Goal: Information Seeking & Learning: Answer question/provide support

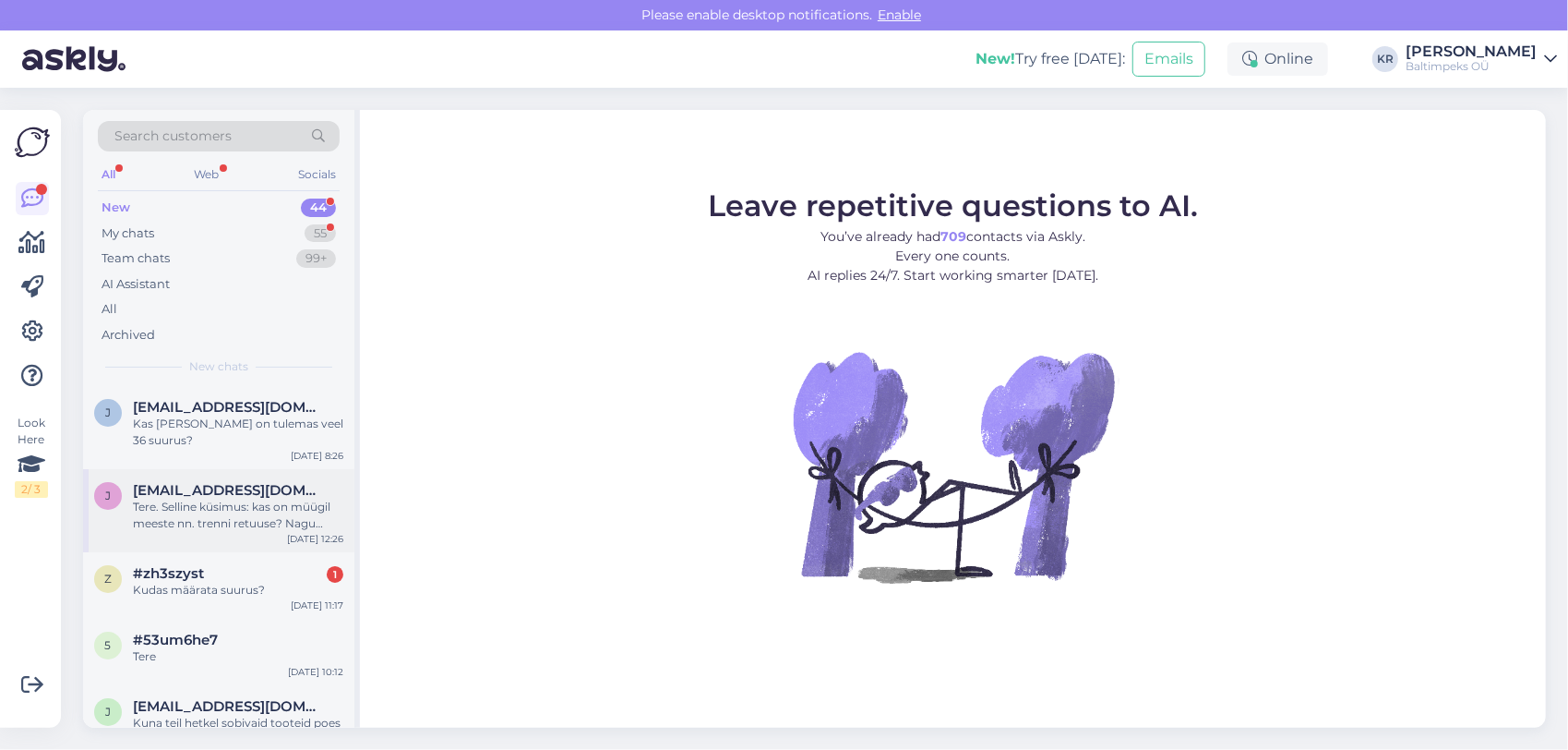
click at [194, 513] on div "Tere. Selline küsimus: kas on müügil meeste nn. trenni retuuse? Nagu liibukad, …" at bounding box center [238, 515] width 210 height 33
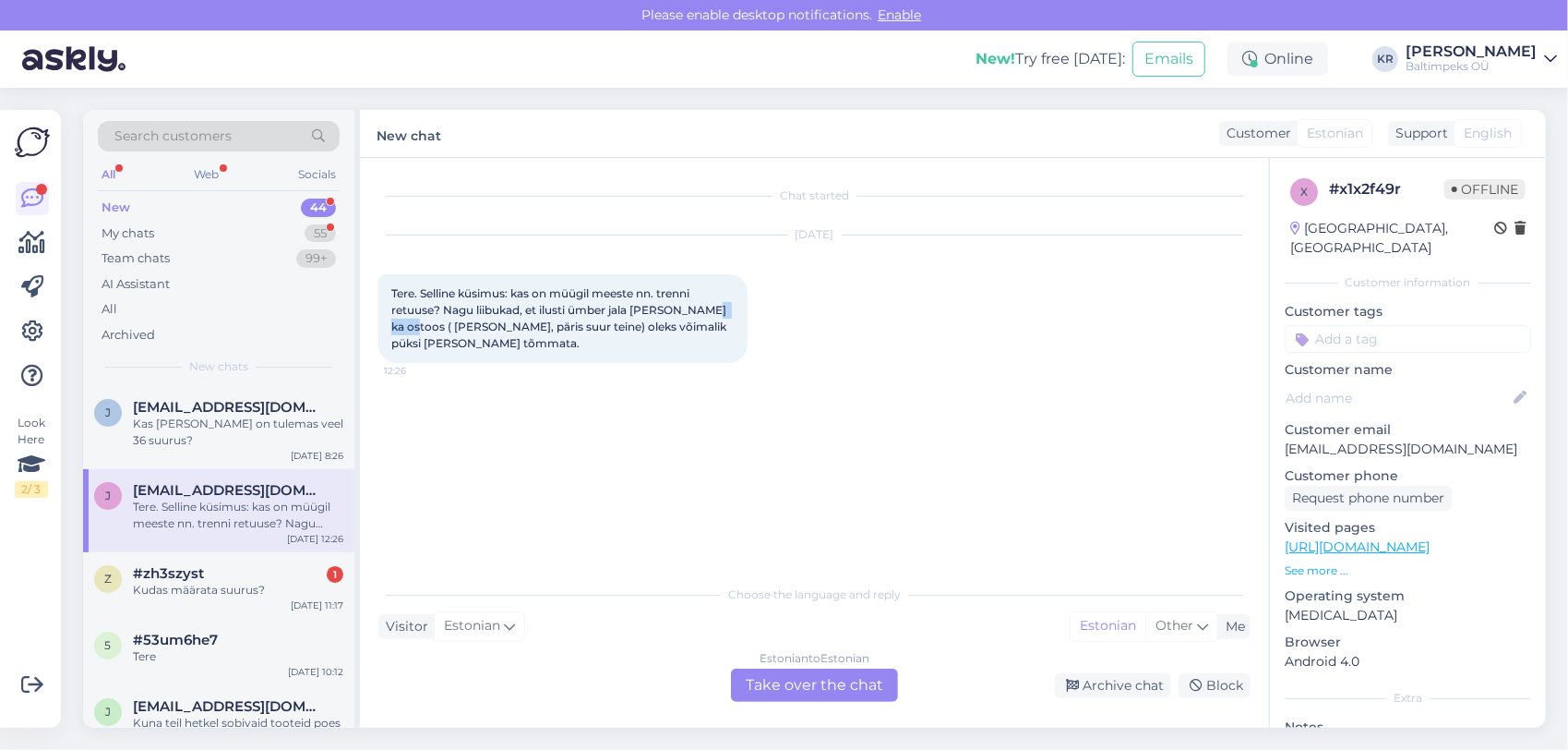
drag, startPoint x: 697, startPoint y: 309, endPoint x: 866, endPoint y: 325, distance: 169.8
click at [866, 325] on div "[DATE] Tere. Selline küsimus: kas on müügil meeste nn. trenni retuuse? Nagu lii…" at bounding box center [814, 298] width 872 height 168
click at [668, 348] on div "Tere. Selline küsimus: kas on müügil meeste nn. trenni retuuse? Nagu liibukad, …" at bounding box center [562, 318] width 369 height 88
click at [239, 423] on div "Kas [PERSON_NAME] on tulemas veel 36 suurus?" at bounding box center [238, 432] width 210 height 33
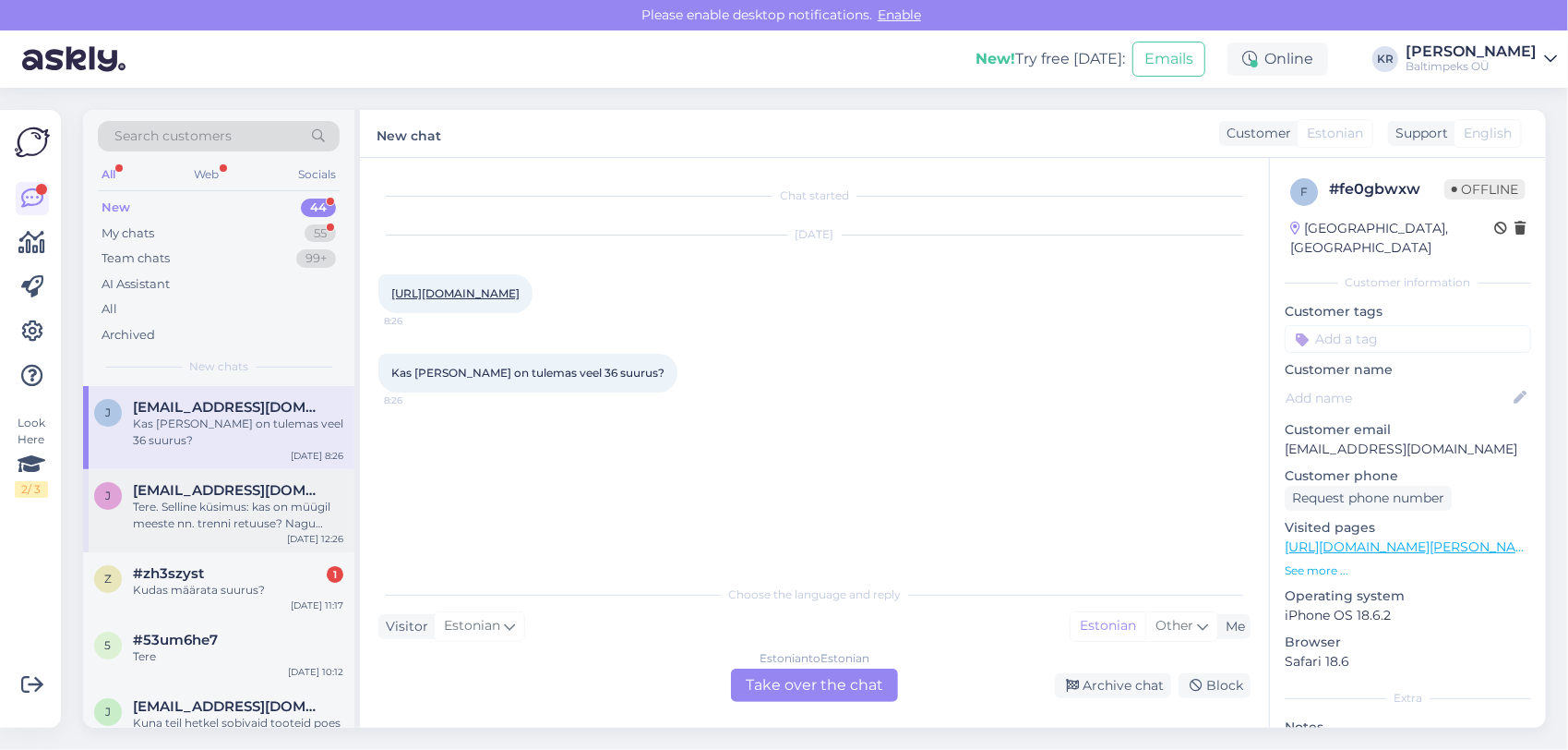
click at [254, 519] on div "Tere. Selline küsimus: kas on müügil meeste nn. trenni retuuse? Nagu liibukad, …" at bounding box center [238, 515] width 210 height 33
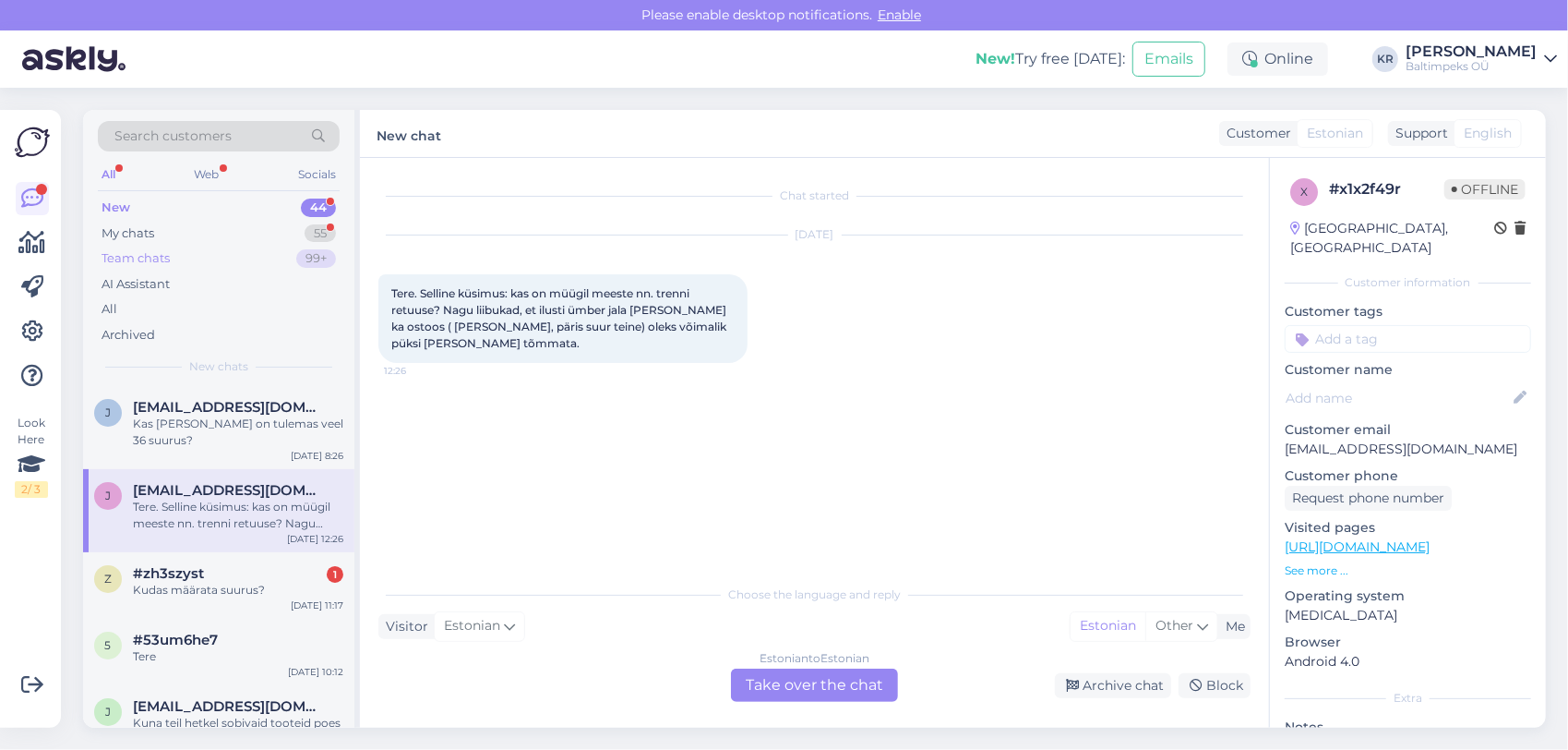
click at [140, 258] on div "Team chats" at bounding box center [136, 258] width 69 height 19
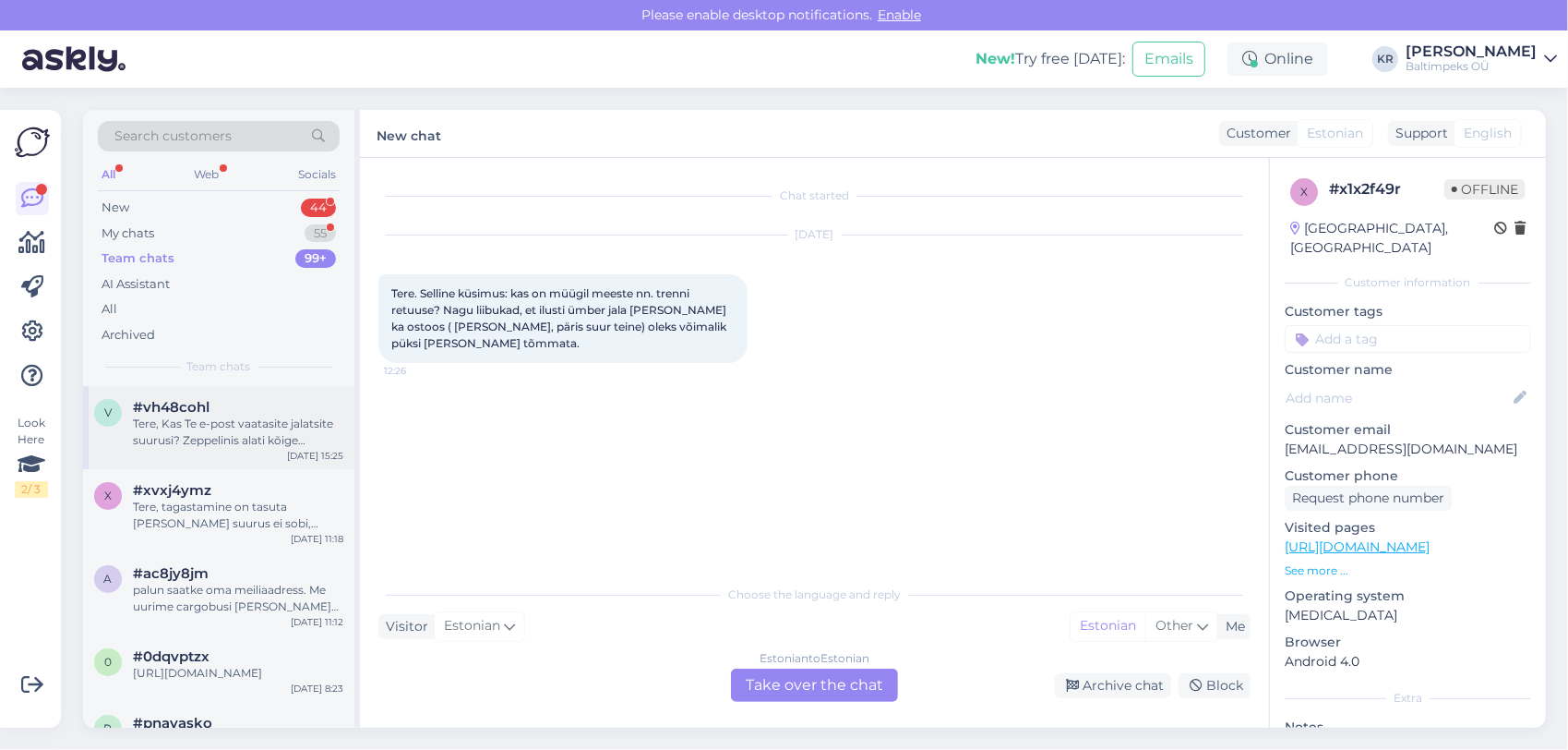
click at [255, 438] on div "Tere, Kas Te e-post vaatasite jalatsite suurusi? Zeppelinis alati kõige suurem …" at bounding box center [238, 432] width 210 height 33
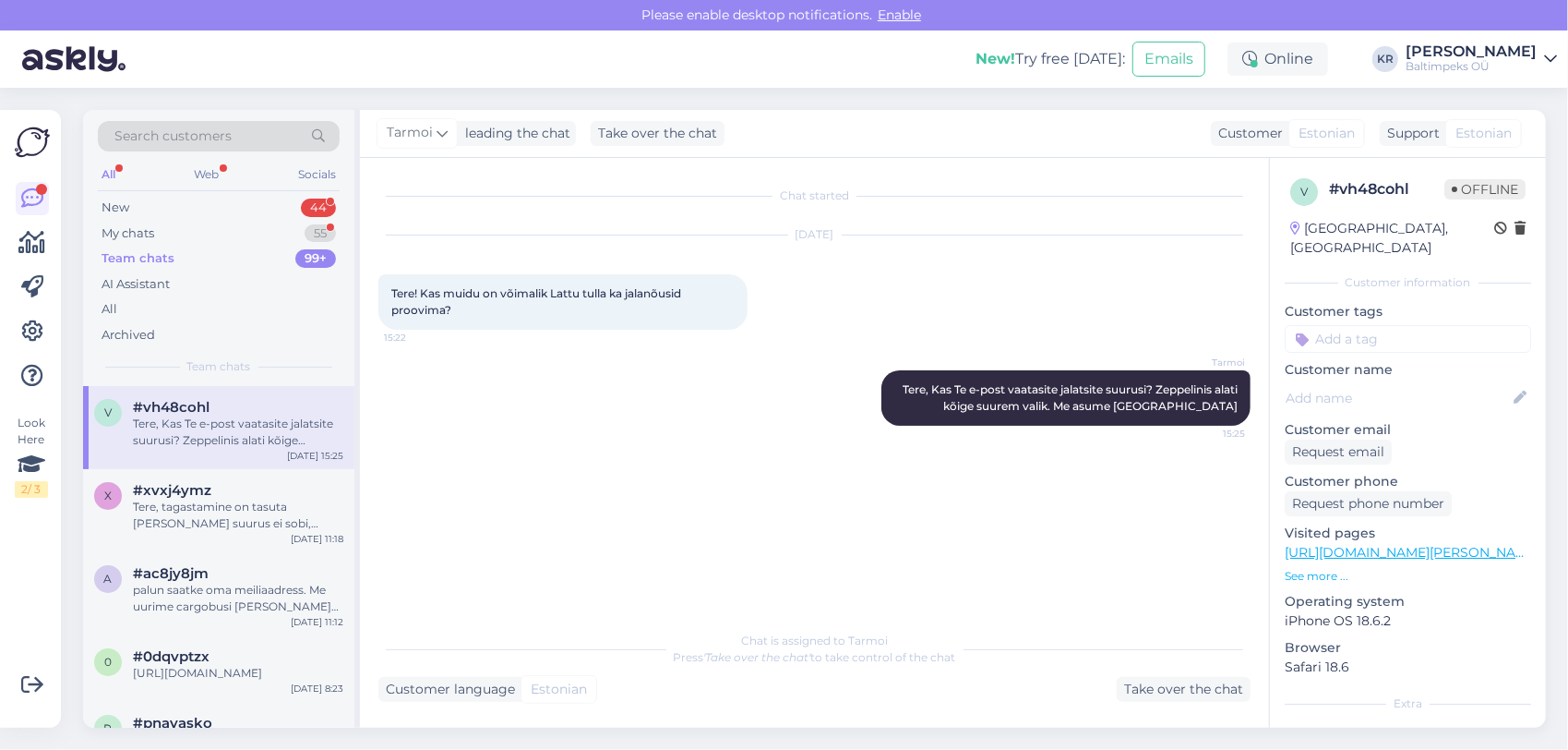
click at [1324, 568] on p "See more ..." at bounding box center [1407, 576] width 246 height 17
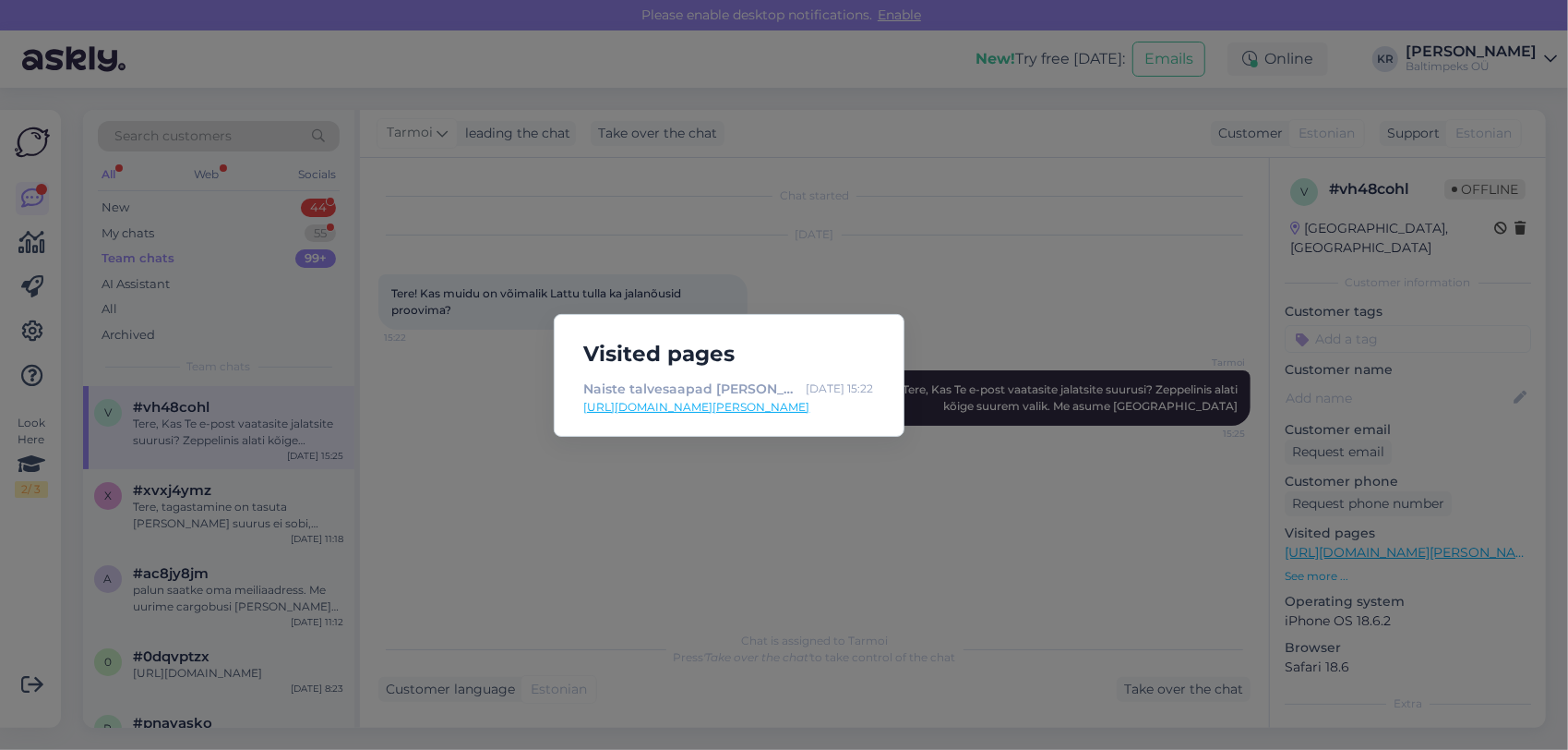
drag, startPoint x: 875, startPoint y: 406, endPoint x: 583, endPoint y: 418, distance: 292.2
click at [583, 418] on div "Naiste talvesaapad [PERSON_NAME] W beež - Popsport! [DATE] 15:22 [URL][DOMAIN_N…" at bounding box center [729, 400] width 320 height 43
drag, startPoint x: 583, startPoint y: 418, endPoint x: 672, endPoint y: 404, distance: 90.1
drag, startPoint x: 672, startPoint y: 404, endPoint x: 505, endPoint y: 230, distance: 241.2
click at [505, 230] on div "Visited pages Naiste talvesaapad [PERSON_NAME] W beež - Popsport! [DATE] 15:22 …" at bounding box center [784, 375] width 1568 height 750
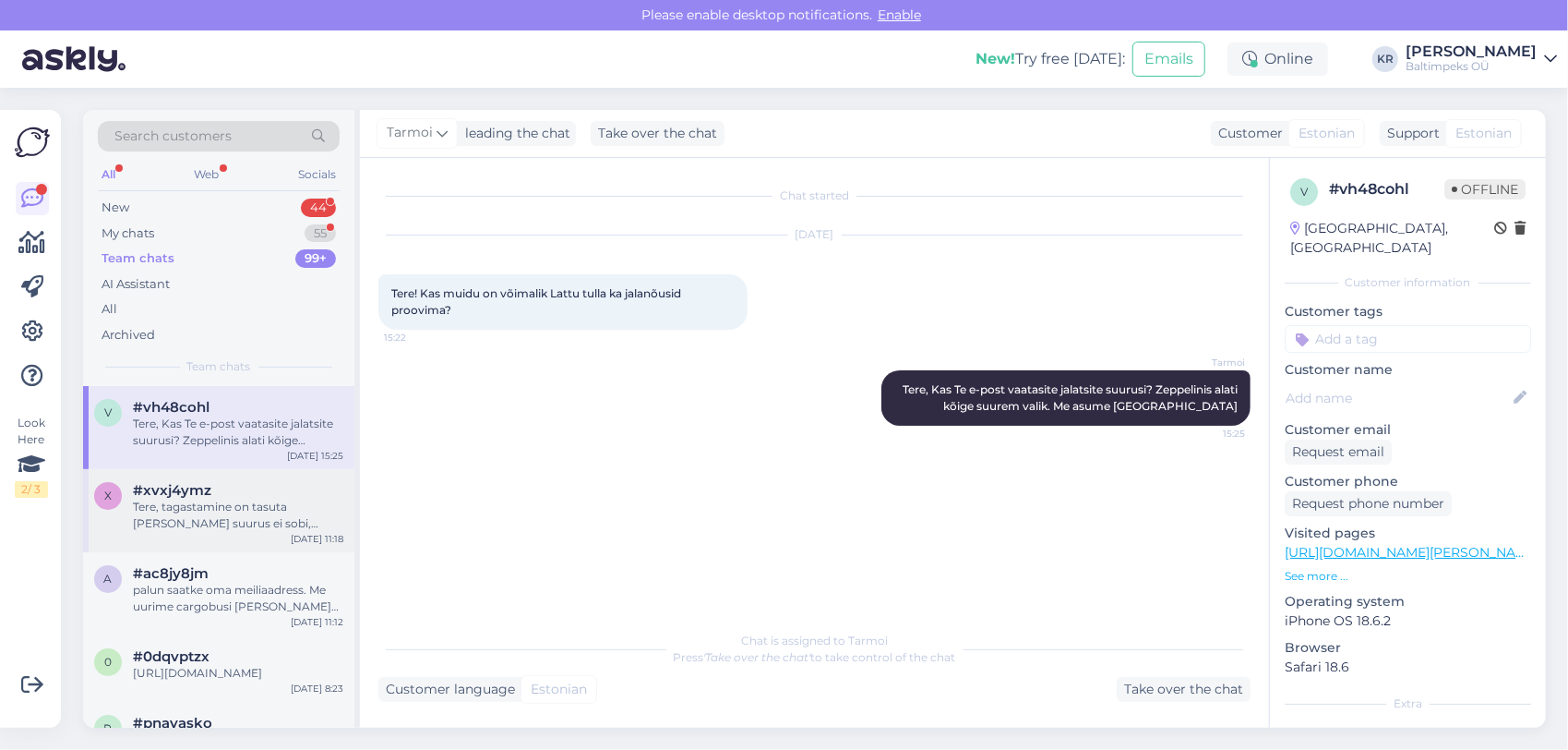
click at [264, 518] on div "Tere, tagastamine on tasuta [PERSON_NAME] suurus ei sobi, saame sobiva suuruse …" at bounding box center [238, 515] width 210 height 33
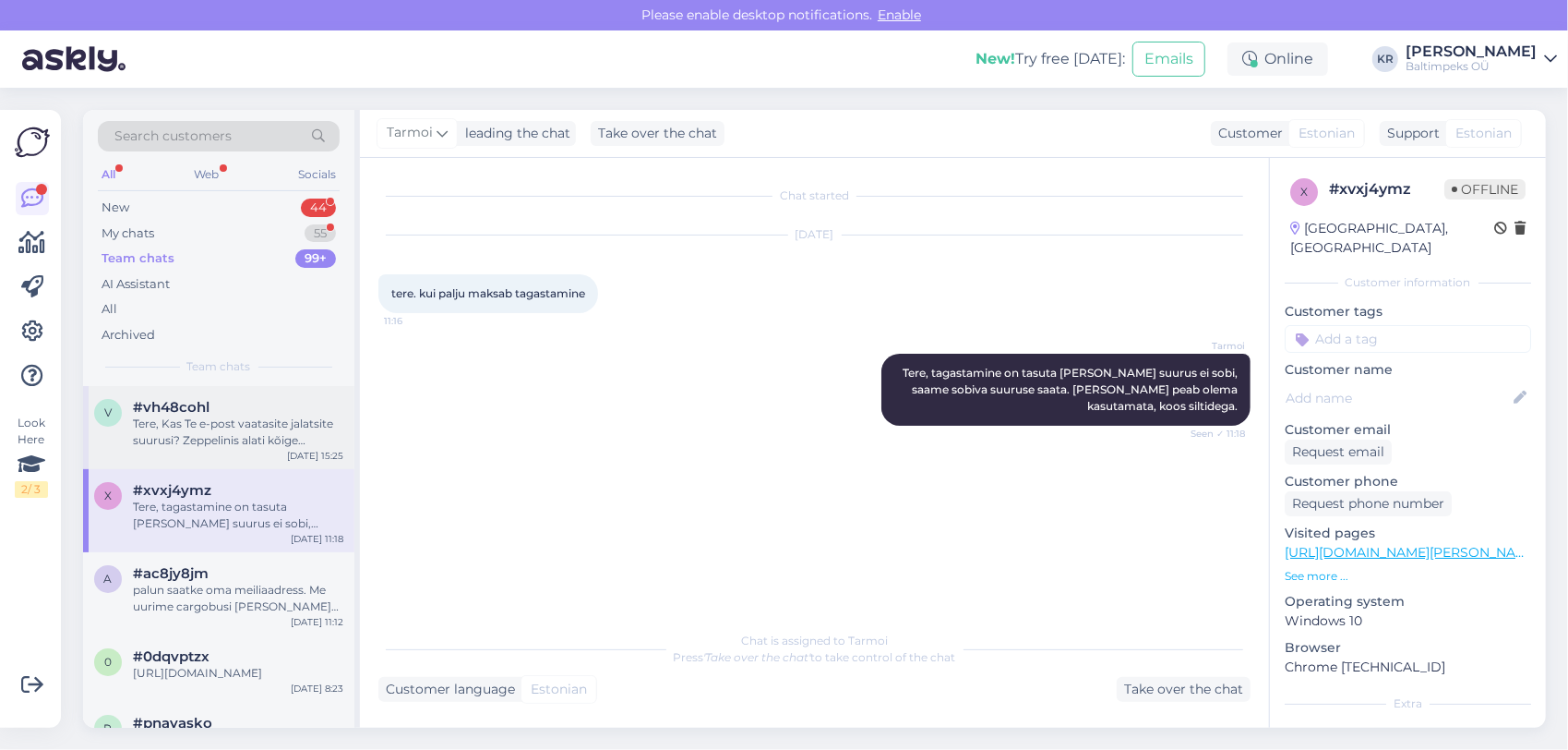
click at [259, 429] on div "Tere, Kas Te e-post vaatasite jalatsite suurusi? Zeppelinis alati kõige suurem …" at bounding box center [238, 432] width 210 height 33
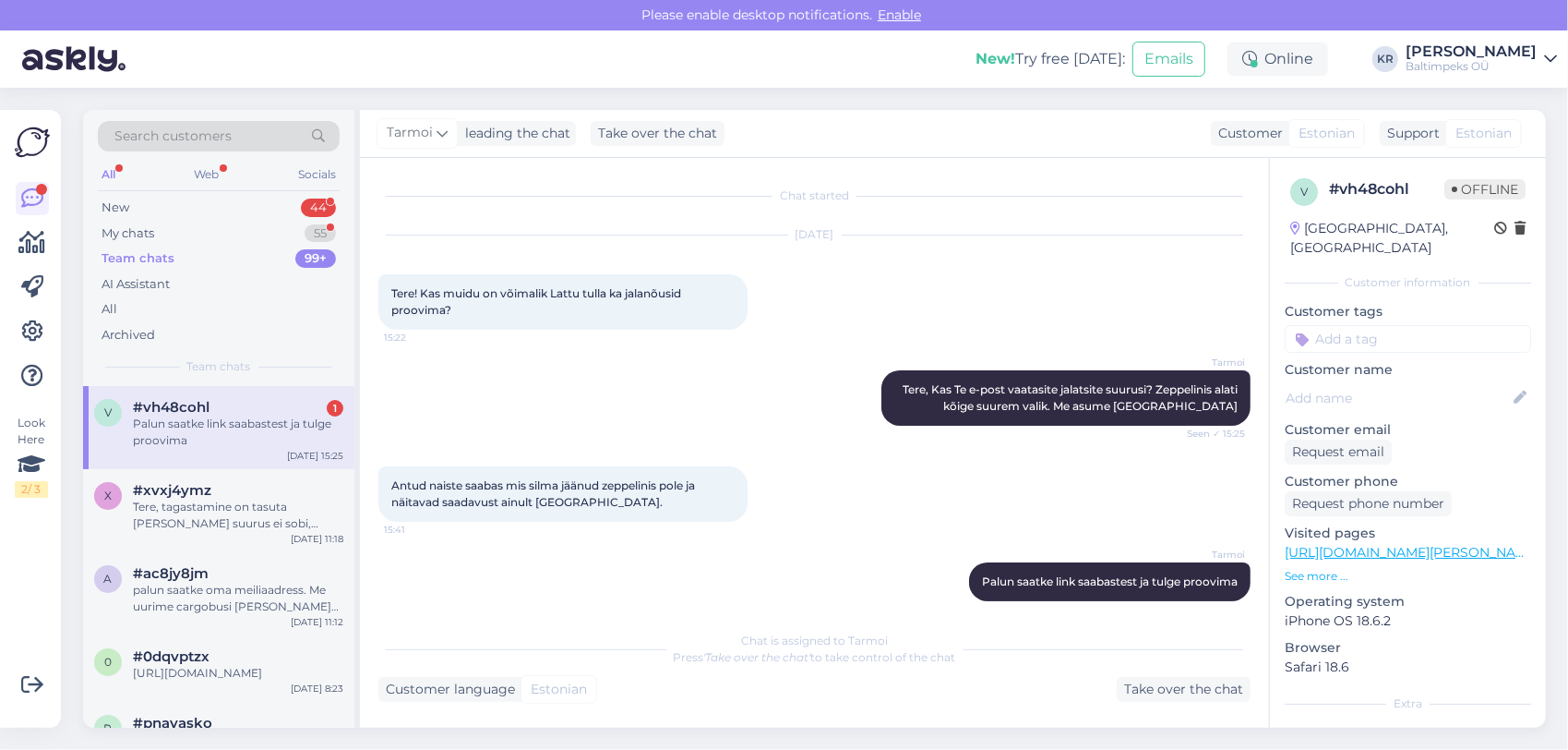
scroll to position [17, 0]
